Goal: Consume media (video, audio)

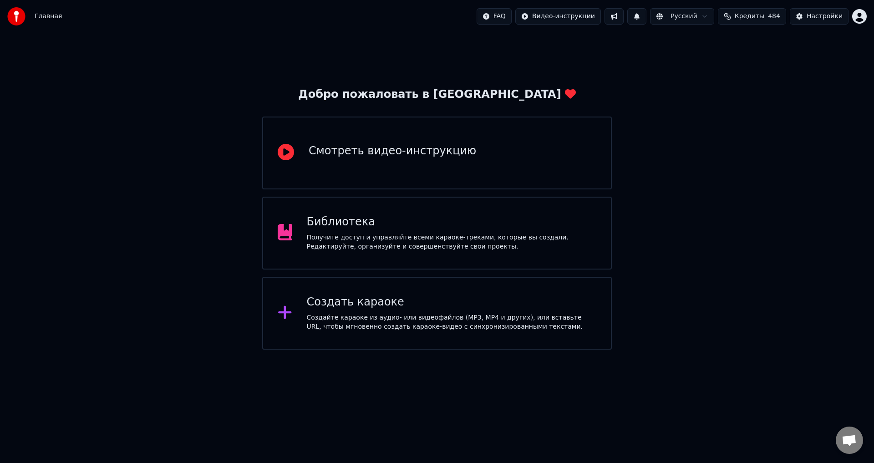
click at [331, 222] on div "Библиотека" at bounding box center [452, 222] width 290 height 15
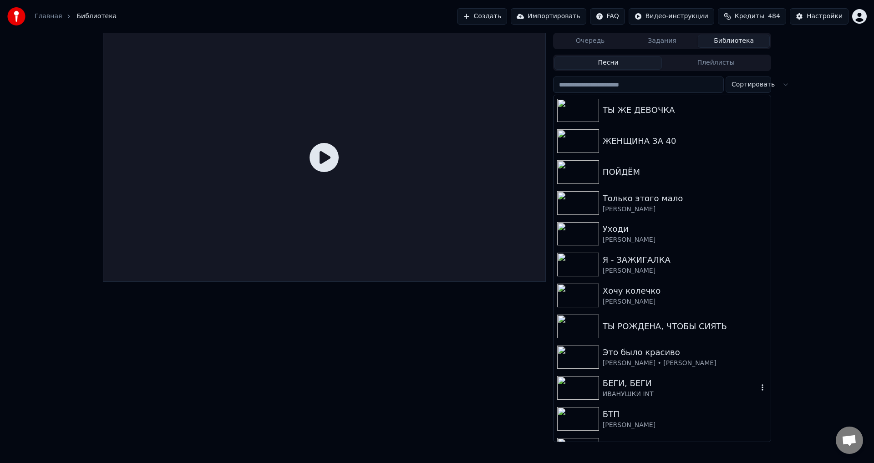
scroll to position [91, 0]
click at [631, 264] on div "Я - ЗАЖИГАЛКА" at bounding box center [680, 261] width 155 height 13
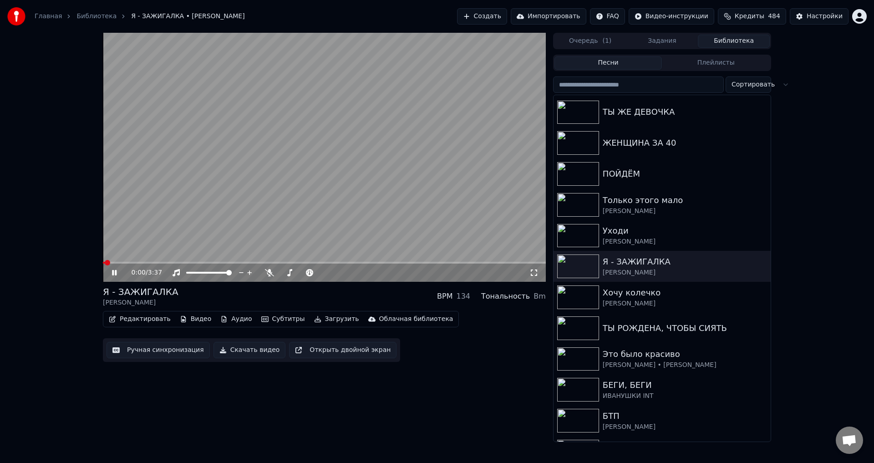
click at [112, 271] on icon at bounding box center [120, 272] width 21 height 7
click at [533, 357] on div "Редактировать Видео Аудио Субтитры Загрузить Облачная библиотека Ручная синхрон…" at bounding box center [324, 336] width 443 height 51
